Goal: Information Seeking & Learning: Learn about a topic

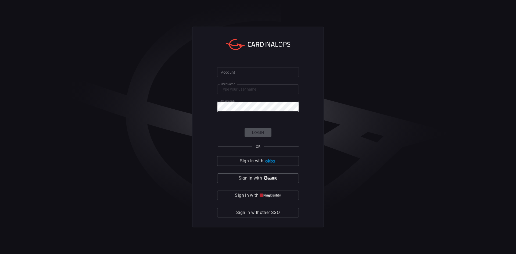
type input "[PERSON_NAME][EMAIL_ADDRESS][PERSON_NAME][DOMAIN_NAME]"
click at [254, 71] on input "Account" at bounding box center [258, 72] width 82 height 10
type input "[PERSON_NAME]"
click at [255, 133] on button "Login" at bounding box center [258, 132] width 27 height 9
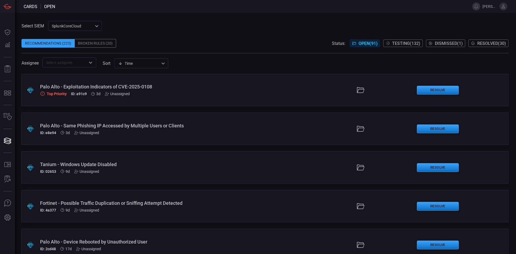
click at [412, 43] on span "Testing ( 132 )" at bounding box center [406, 43] width 28 height 5
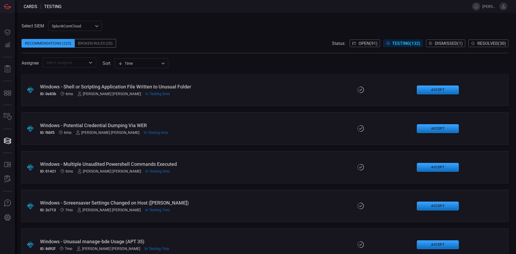
scroll to position [4723, 0]
click at [272, 169] on div ".suggested_cards_icon{fill:url(#suggested_cards_icon);} Windows - Auditpol Usag…" at bounding box center [265, 167] width 487 height 32
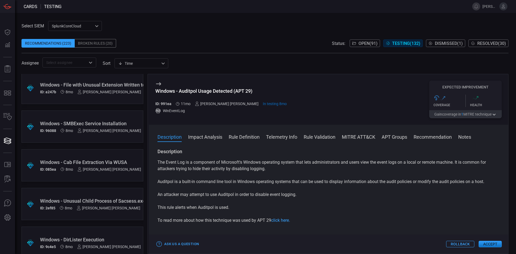
scroll to position [4686, 0]
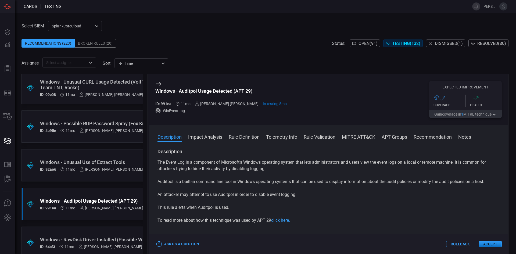
click at [81, 162] on div "Windows - Unusual Use of Extract Tools" at bounding box center [106, 162] width 132 height 6
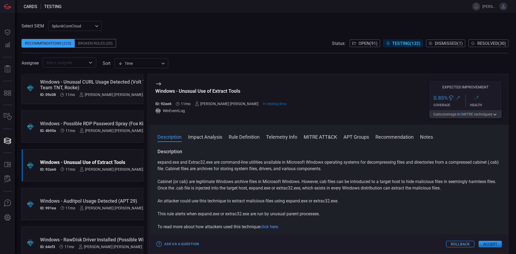
click at [314, 26] on div "Select SIEM SplunkCoreCloud f748d276-46a5-4bd3-b149-f2461a2fe2c5 ​ Recommendati…" at bounding box center [265, 44] width 487 height 47
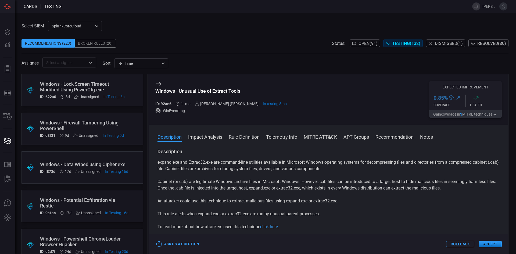
scroll to position [4606, 0]
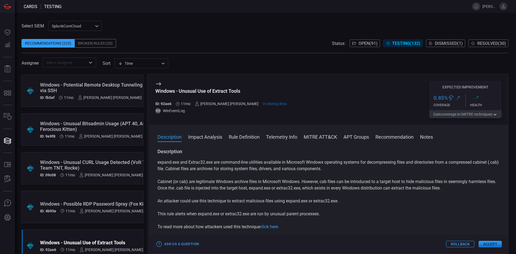
click at [99, 162] on div "Windows - Unusual CURL Usage Detected (Volt Typhoon, Team TNT, Rocke)" at bounding box center [106, 164] width 132 height 11
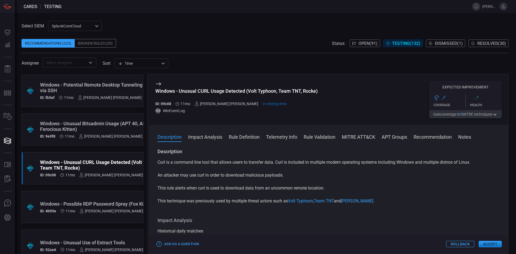
click at [85, 9] on span at bounding box center [264, 6] width 404 height 13
click at [98, 128] on div "Windows - Unusual Bitsadmin Usage (APT 40, APT 41, Ferocious Kitten)" at bounding box center [105, 126] width 131 height 11
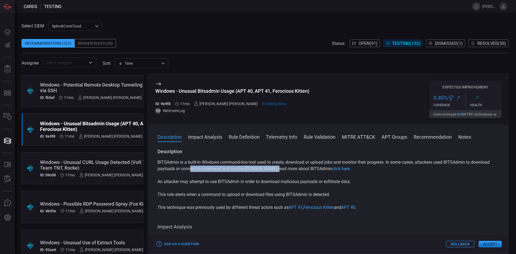
drag, startPoint x: 190, startPoint y: 169, endPoint x: 274, endPoint y: 171, distance: 84.4
click at [274, 171] on p "BITSAdmin is a built-in Windows command-line tool used to create, download or u…" at bounding box center [329, 165] width 342 height 13
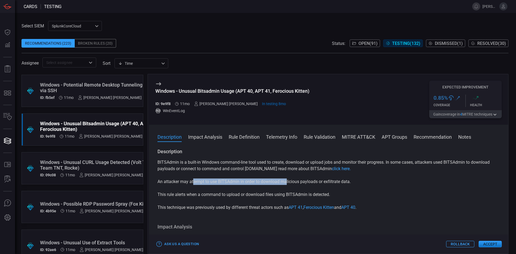
drag, startPoint x: 194, startPoint y: 182, endPoint x: 287, endPoint y: 182, distance: 92.7
click at [287, 182] on p "An attacker may attempt to use BITSAdmin in order to download malicious payload…" at bounding box center [329, 182] width 342 height 6
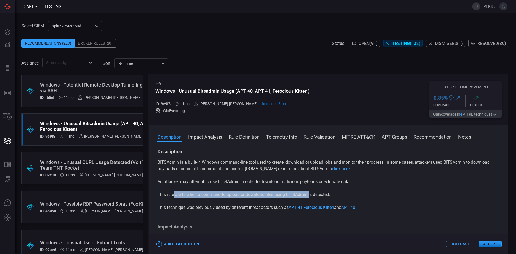
drag, startPoint x: 174, startPoint y: 193, endPoint x: 308, endPoint y: 192, distance: 134.1
click at [308, 192] on p "This rule alerts when a command to upload or download files using BITSAdmin is …" at bounding box center [329, 194] width 342 height 6
click at [99, 85] on div "Windows - Potential Remote Desktop Tunneling Detected via SSH" at bounding box center [105, 87] width 130 height 11
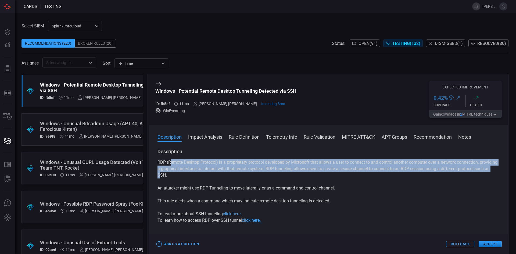
drag, startPoint x: 171, startPoint y: 162, endPoint x: 176, endPoint y: 176, distance: 14.5
click at [176, 176] on p "RDP (Remote Desktop Protocol) is a proprietary protocol developed by Microsoft …" at bounding box center [329, 168] width 342 height 19
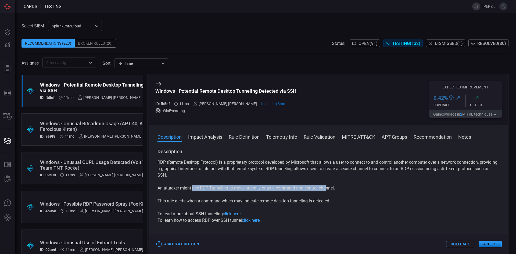
drag, startPoint x: 193, startPoint y: 187, endPoint x: 326, endPoint y: 187, distance: 133.1
click at [326, 187] on p "An attacker might use RDP Tunneling to move laterally or as a command and contr…" at bounding box center [329, 188] width 342 height 6
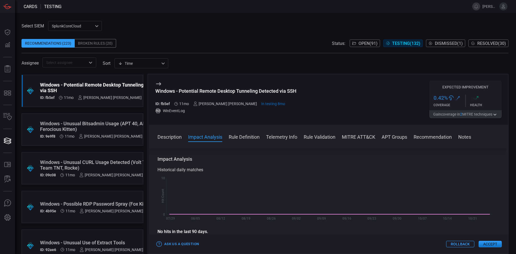
scroll to position [54, 0]
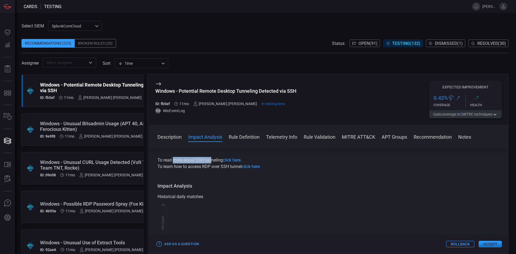
drag, startPoint x: 173, startPoint y: 160, endPoint x: 211, endPoint y: 160, distance: 37.9
click at [211, 160] on p "To read more about SSH tunneling click here." at bounding box center [329, 160] width 342 height 6
click at [254, 139] on button "Rule Definition" at bounding box center [244, 136] width 31 height 6
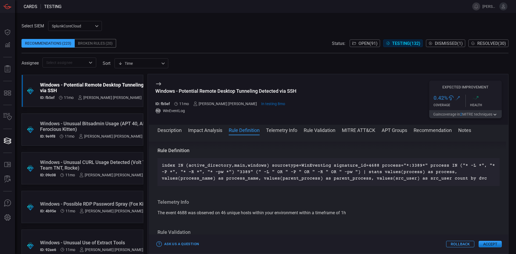
scroll to position [188, 0]
